Goal: Task Accomplishment & Management: Use online tool/utility

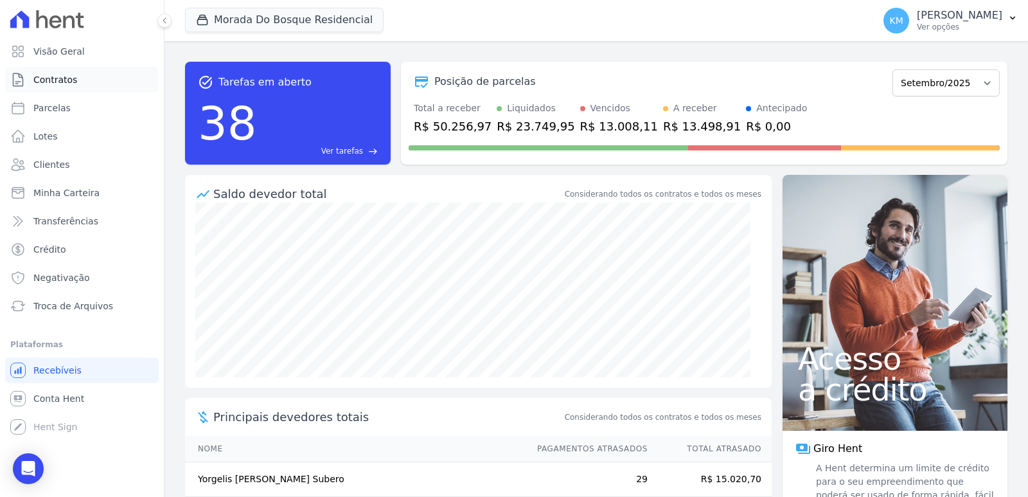
click at [62, 84] on span "Contratos" at bounding box center [55, 79] width 44 height 13
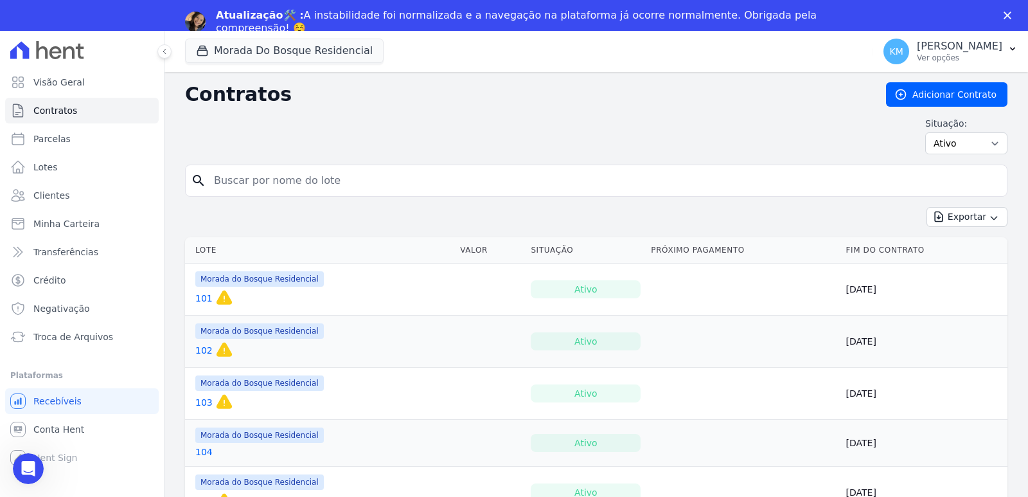
click at [271, 172] on input "search" at bounding box center [604, 181] width 796 height 26
type input "51"
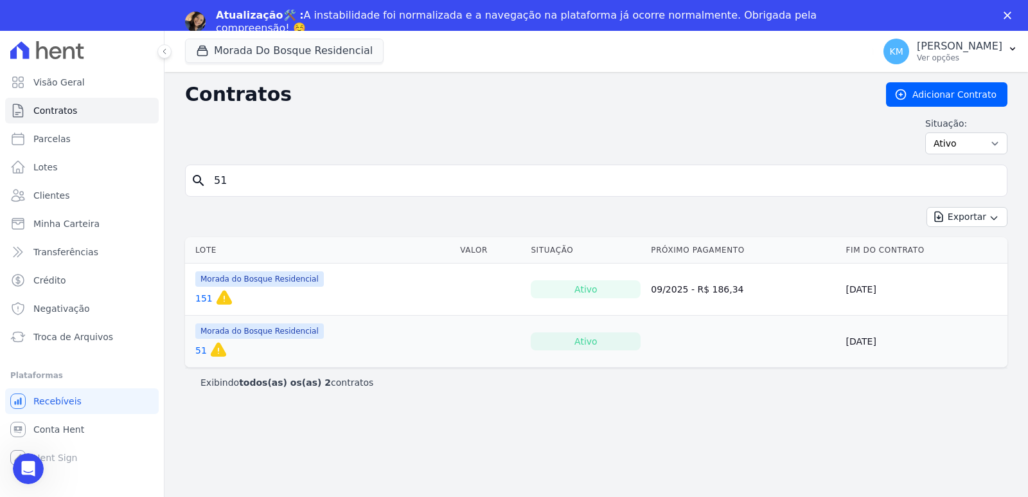
click at [201, 349] on link "51" at bounding box center [201, 350] width 12 height 13
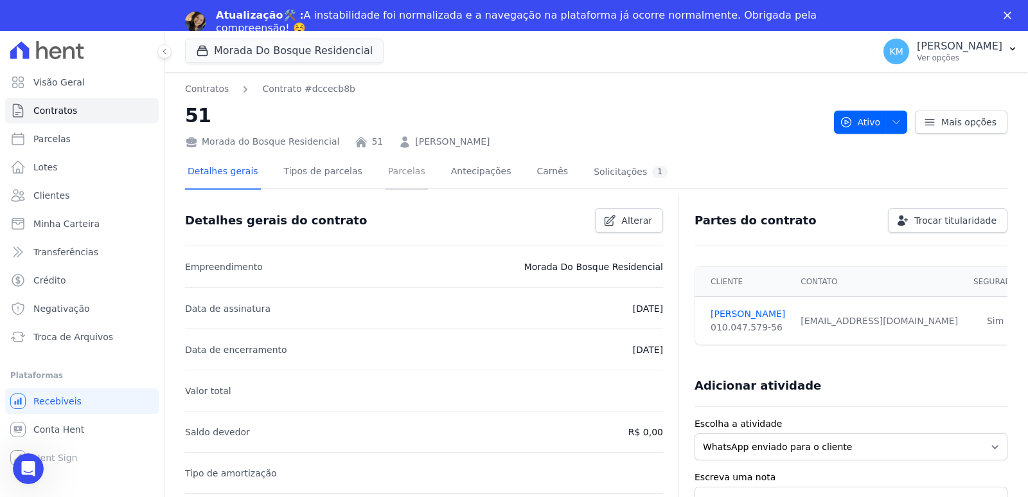
click at [398, 169] on link "Parcelas" at bounding box center [407, 173] width 42 height 34
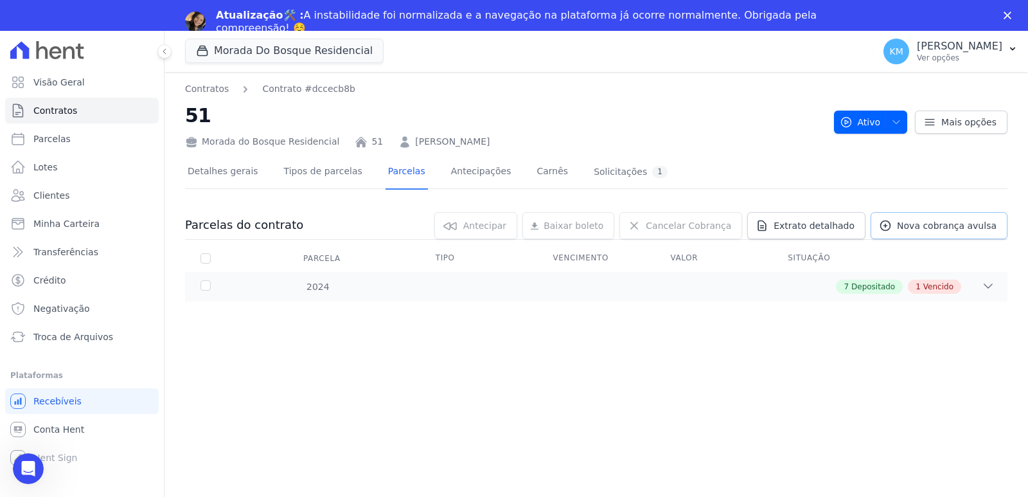
click at [891, 224] on icon at bounding box center [886, 226] width 10 height 10
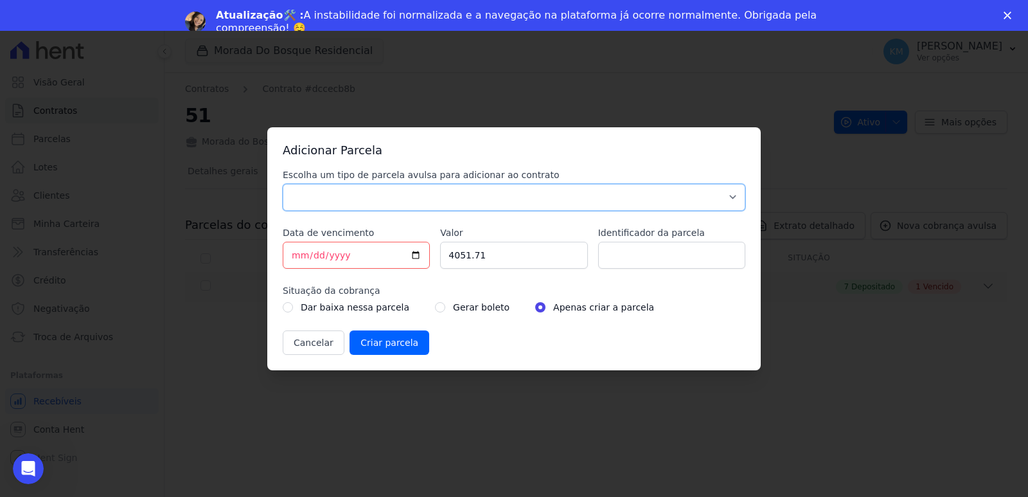
drag, startPoint x: 301, startPoint y: 192, endPoint x: 303, endPoint y: 207, distance: 15.5
click at [302, 203] on select "Parcela Normal Sinal Caução Intercalada Chaves Pré Chaves Pós Chaves Taxas Quit…" at bounding box center [514, 197] width 463 height 27
select select "standard"
click at [283, 184] on select "Parcela Normal Sinal Caução Intercalada Chaves Pré Chaves Pós Chaves Taxas Quit…" at bounding box center [514, 197] width 463 height 27
click at [299, 254] on input "[DATE]" at bounding box center [356, 255] width 147 height 27
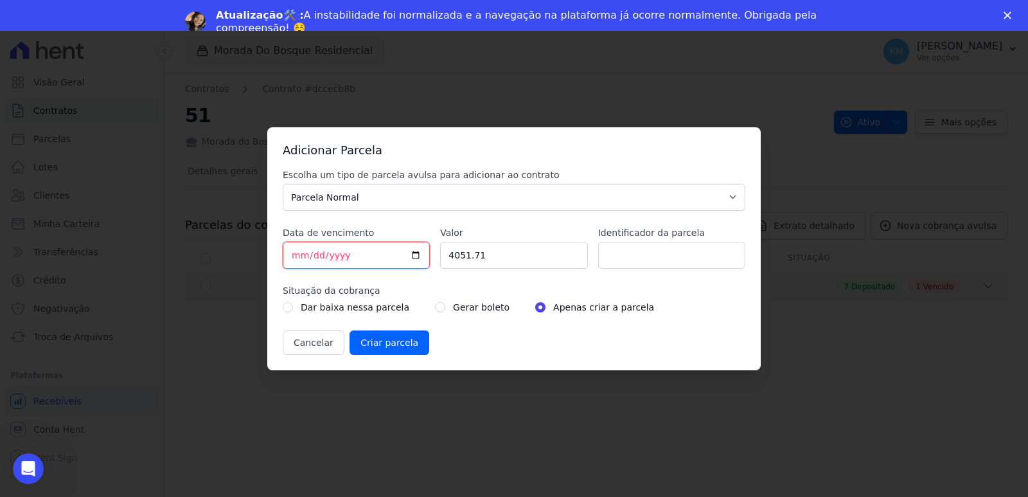
type input "[DATE]"
drag, startPoint x: 546, startPoint y: 259, endPoint x: 438, endPoint y: 262, distance: 108.6
click at [438, 262] on div "Escolha um tipo de parcela avulsa para adicionar ao contrato Parcela Normal Sin…" at bounding box center [514, 261] width 463 height 186
click at [699, 263] on input "Identificador da parcela" at bounding box center [671, 255] width 147 height 27
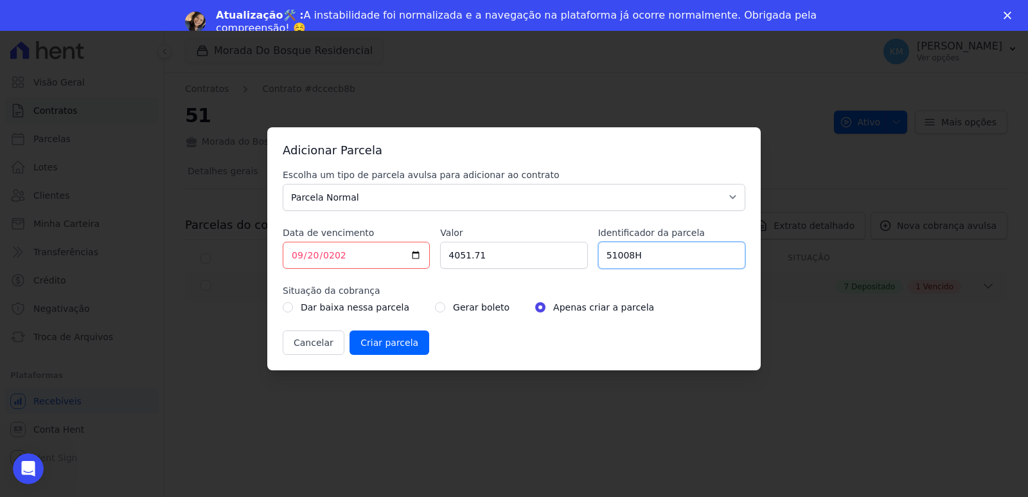
type input "51008H"
drag, startPoint x: 459, startPoint y: 257, endPoint x: 424, endPoint y: 258, distance: 36.0
click at [424, 258] on div "Escolha um tipo de parcela avulsa para adicionar ao contrato Parcela Normal Sin…" at bounding box center [514, 261] width 463 height 186
type input "863.79"
drag, startPoint x: 457, startPoint y: 329, endPoint x: 445, endPoint y: 312, distance: 20.7
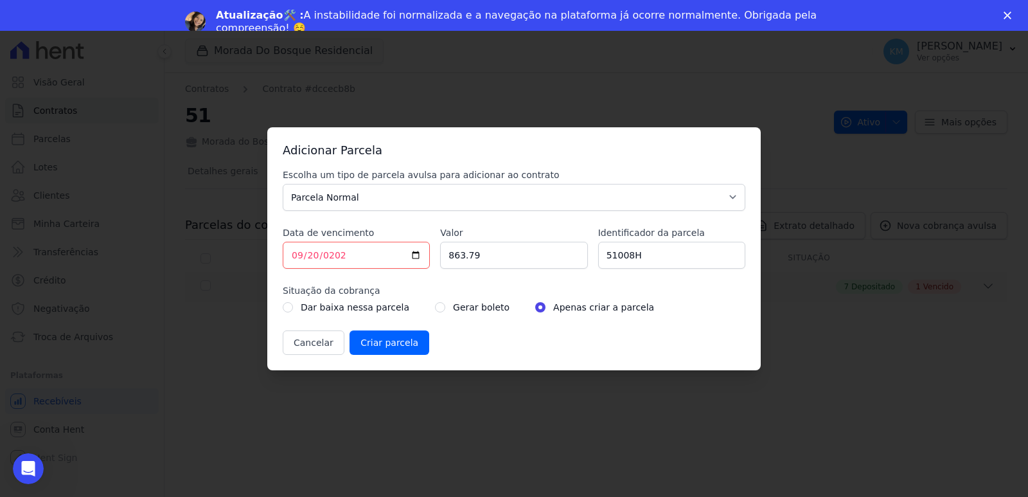
click at [454, 323] on div "Escolha um tipo de parcela avulsa para adicionar ao contrato Parcela Normal Sin…" at bounding box center [514, 261] width 463 height 186
click at [435, 303] on div "Gerar boleto" at bounding box center [472, 306] width 75 height 15
click at [435, 310] on input "radio" at bounding box center [440, 307] width 10 height 10
radio input "true"
